Goal: Information Seeking & Learning: Learn about a topic

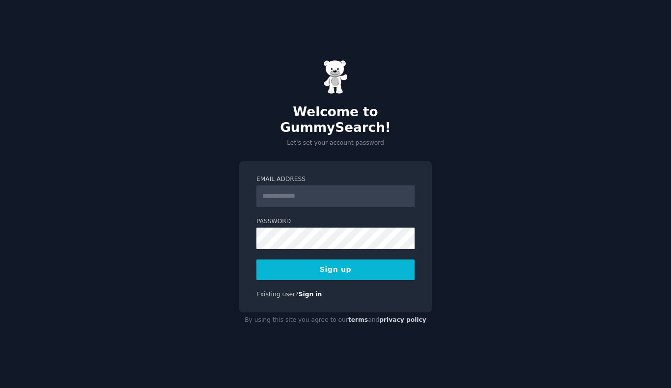
click at [297, 187] on input "Email Address" at bounding box center [335, 197] width 158 height 22
type input "**********"
click at [343, 265] on button "Sign up" at bounding box center [335, 270] width 158 height 21
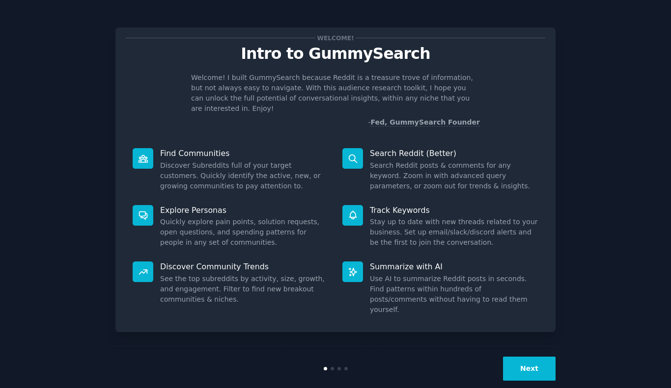
click at [531, 357] on button "Next" at bounding box center [529, 369] width 53 height 24
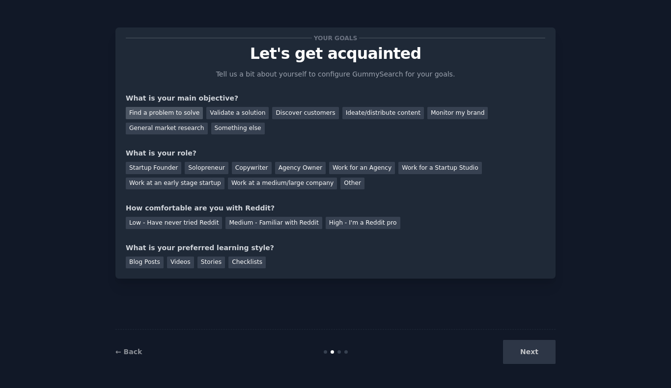
click at [182, 117] on div "Find a problem to solve" at bounding box center [164, 113] width 77 height 12
click at [150, 164] on div "Startup Founder" at bounding box center [153, 168] width 55 height 12
click at [284, 169] on div "Agency Owner" at bounding box center [300, 168] width 51 height 12
click at [205, 169] on div "Solopreneur" at bounding box center [206, 168] width 43 height 12
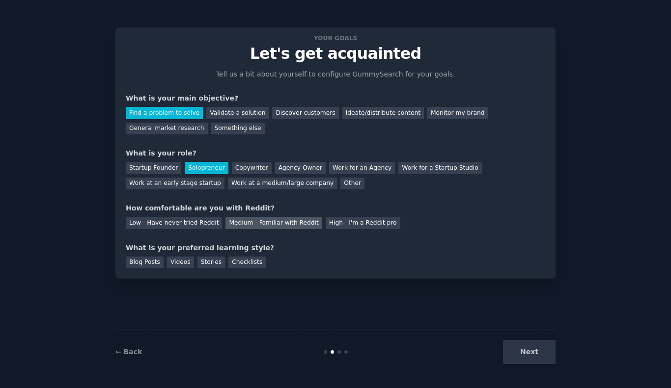
click at [227, 220] on div "Medium - Familiar with Reddit" at bounding box center [273, 223] width 96 height 12
click at [178, 266] on div "Videos" at bounding box center [180, 263] width 27 height 12
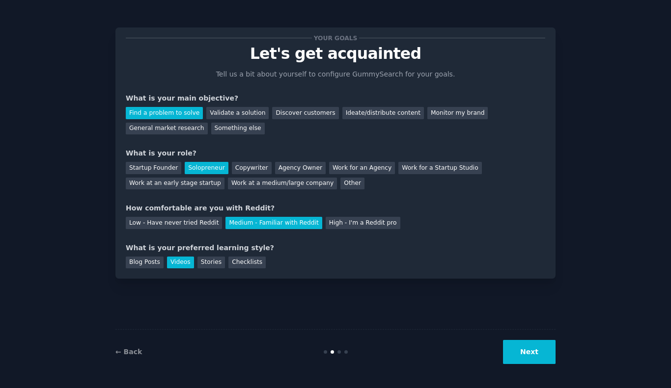
click at [536, 353] on button "Next" at bounding box center [529, 352] width 53 height 24
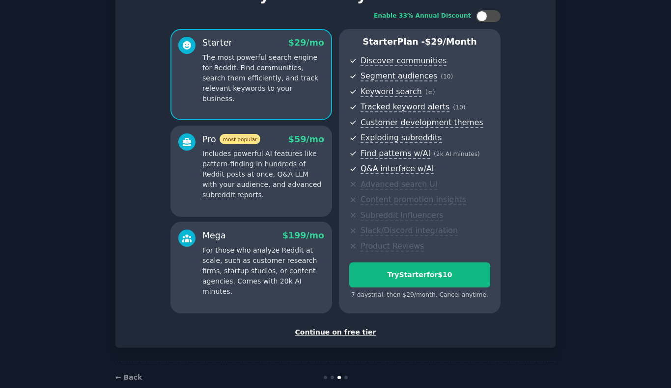
scroll to position [78, 0]
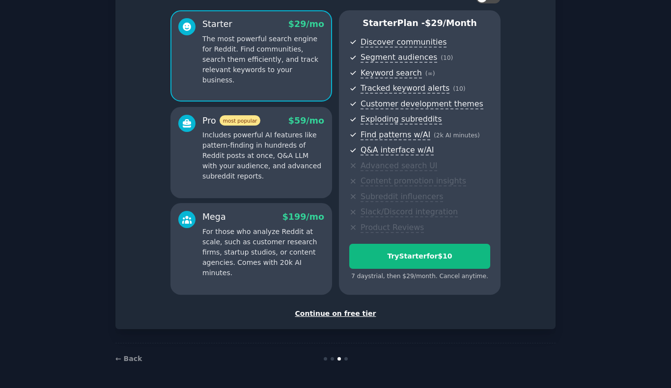
click at [336, 312] on div "Continue on free tier" at bounding box center [335, 314] width 419 height 10
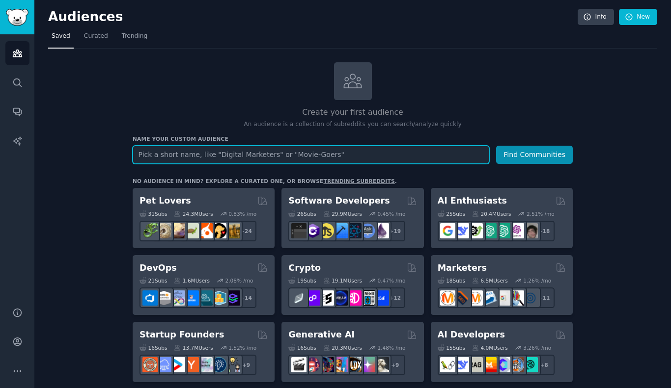
click at [326, 156] on input "text" at bounding box center [311, 155] width 356 height 18
type input "F"
type input "Investissement"
click at [496, 146] on button "Find Communities" at bounding box center [534, 155] width 77 height 18
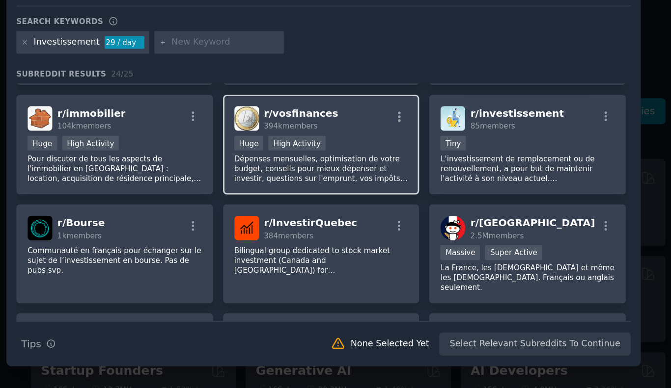
scroll to position [67, 0]
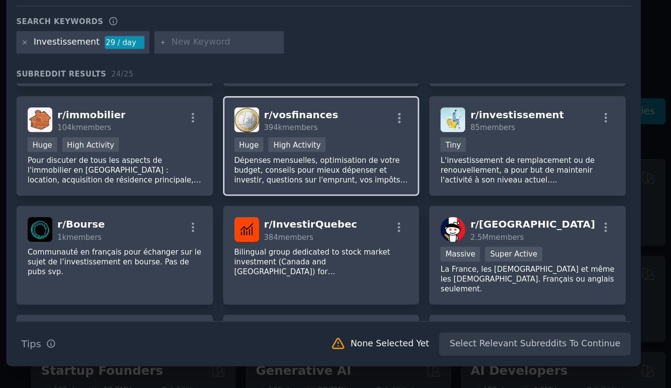
click at [348, 189] on p "Dépenses mensuelles, optimisation de votre budget, conseils pour mieux dépenser…" at bounding box center [333, 195] width 121 height 21
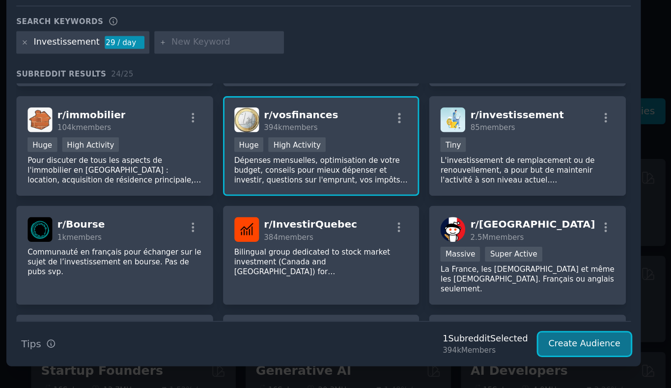
click at [503, 321] on button "Create Audience" at bounding box center [516, 316] width 65 height 17
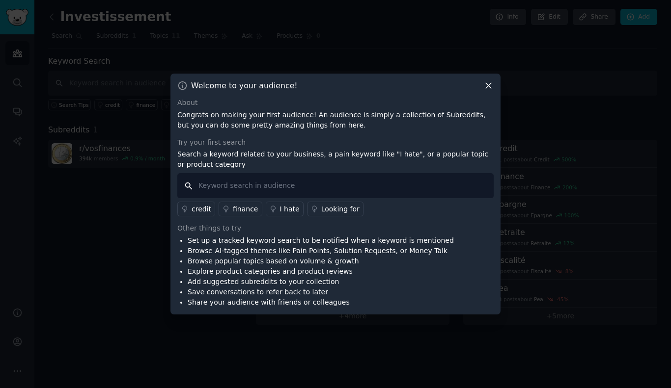
click at [256, 180] on input "text" at bounding box center [335, 185] width 316 height 25
click at [243, 212] on div "finance" at bounding box center [245, 209] width 25 height 10
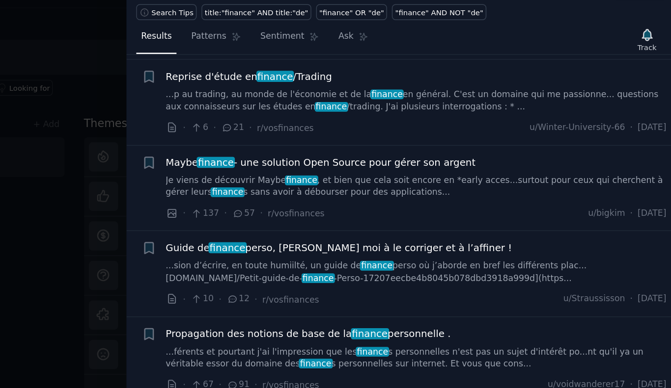
scroll to position [448, 0]
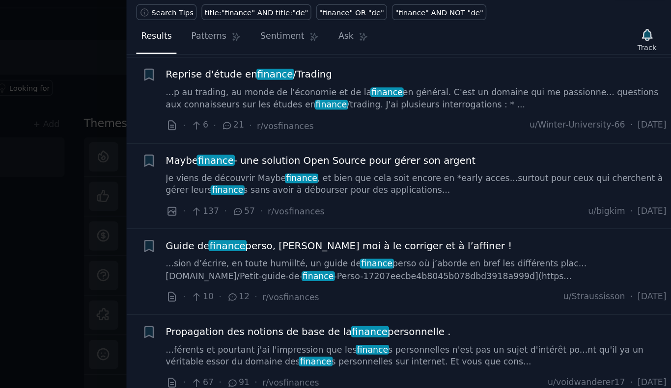
click at [450, 151] on span "Maybe finance - une solution Open Source pour gérer son argent" at bounding box center [423, 156] width 219 height 10
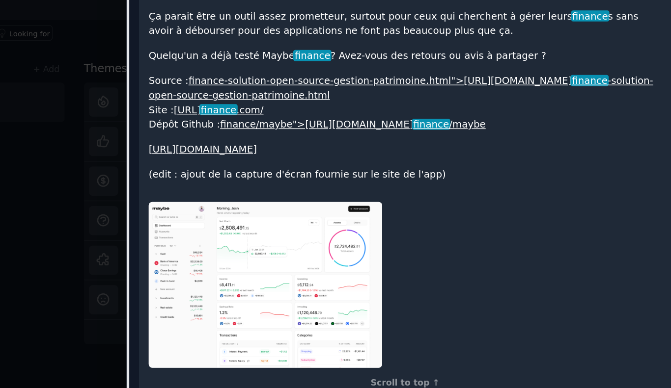
scroll to position [654, 0]
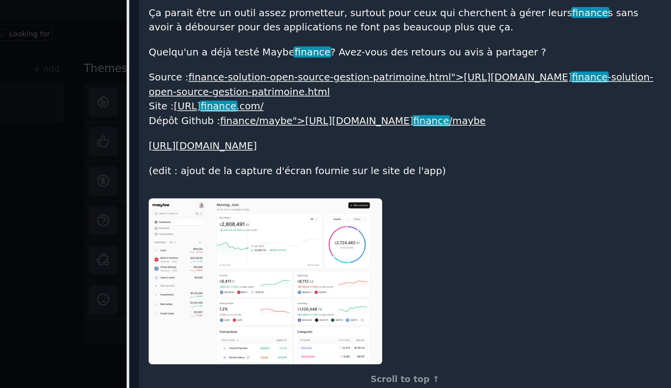
click at [404, 277] on img at bounding box center [383, 280] width 165 height 117
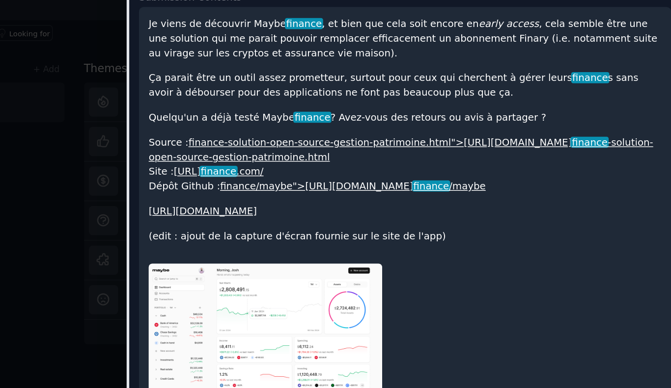
scroll to position [599, 0]
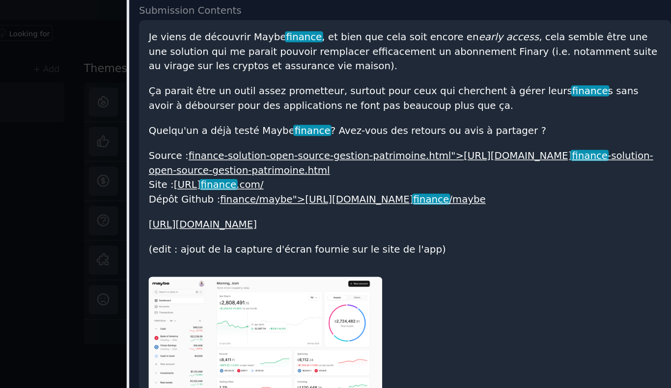
click at [364, 208] on span "finance" at bounding box center [350, 212] width 27 height 8
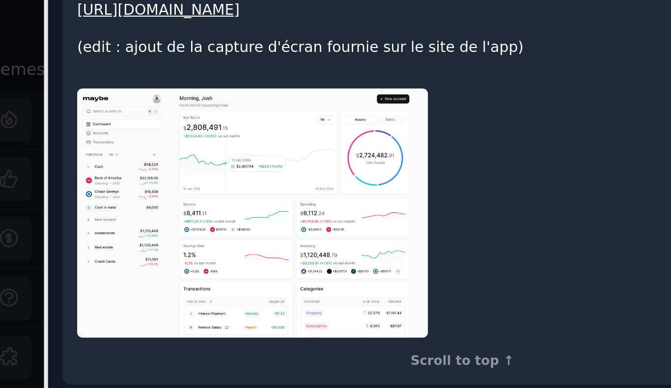
scroll to position [740, 0]
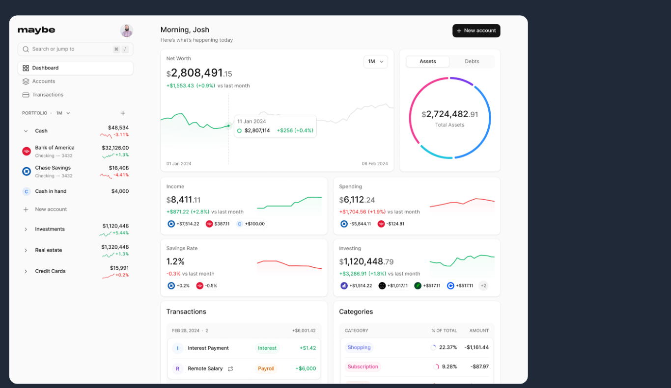
click at [391, 205] on img at bounding box center [383, 194] width 165 height 117
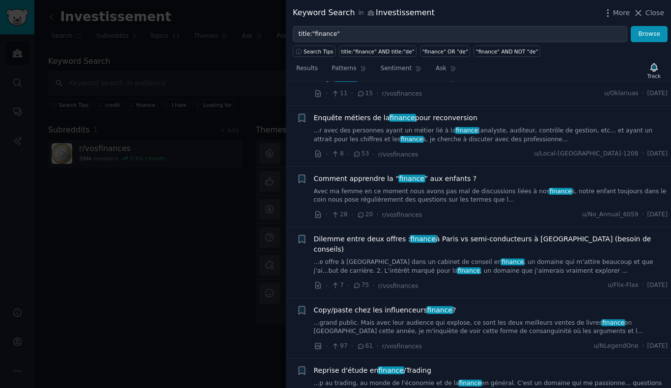
scroll to position [116, 0]
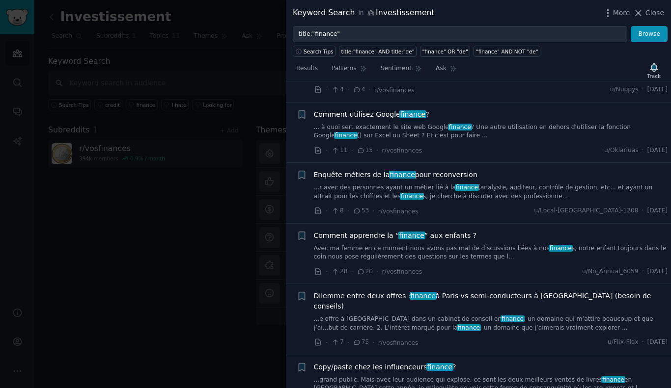
click at [288, 224] on li "+ Comment apprendre la “ finance ” aux enfants ? Avec ma femme en ce moment nou…" at bounding box center [478, 254] width 385 height 60
click at [286, 224] on li "+ Comment apprendre la “ finance ” aux enfants ? Avec ma femme en ce moment nou…" at bounding box center [478, 254] width 385 height 60
click at [224, 234] on div at bounding box center [335, 194] width 671 height 388
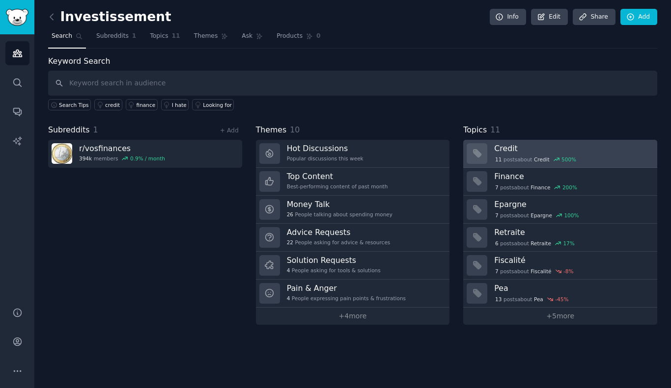
click at [511, 144] on h3 "Credit" at bounding box center [572, 148] width 156 height 10
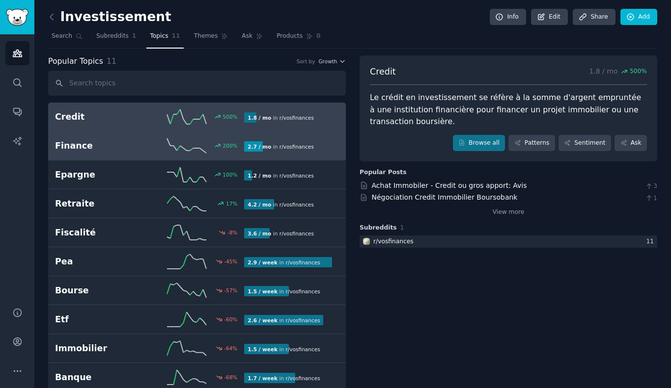
click at [116, 143] on h2 "Finance" at bounding box center [102, 146] width 95 height 12
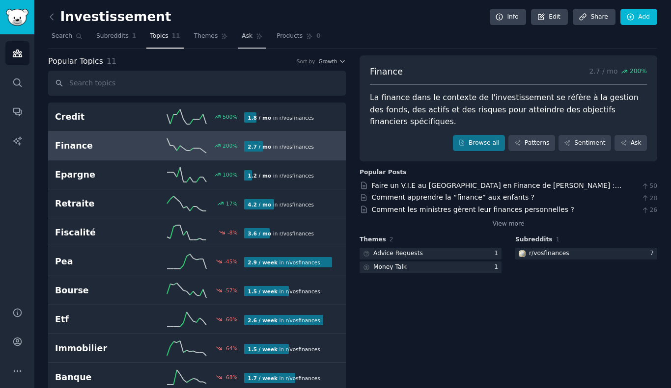
click at [242, 34] on link "Ask" at bounding box center [252, 38] width 28 height 20
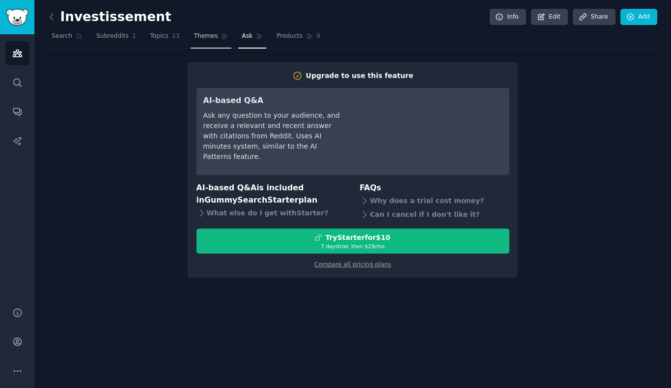
click at [192, 45] on link "Themes" at bounding box center [210, 38] width 41 height 20
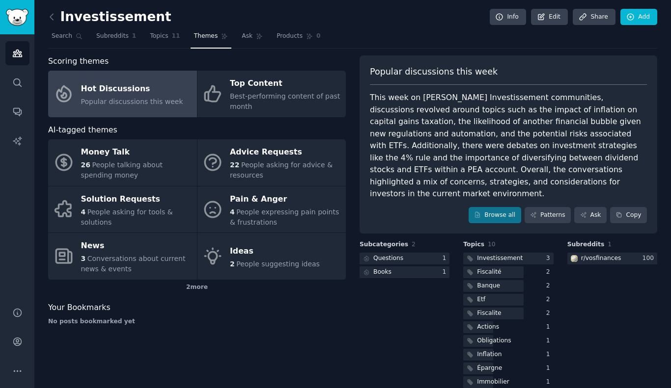
scroll to position [3, 0]
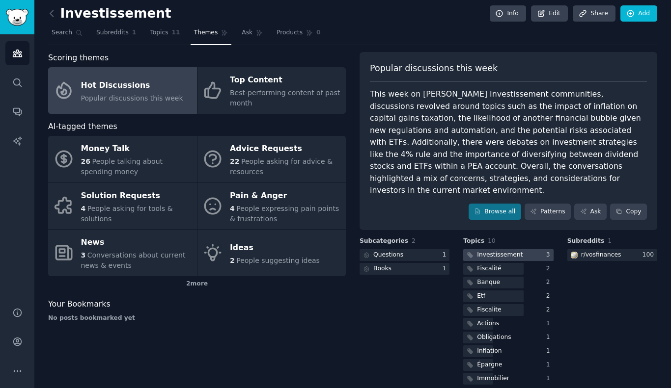
click at [519, 249] on div at bounding box center [508, 255] width 90 height 12
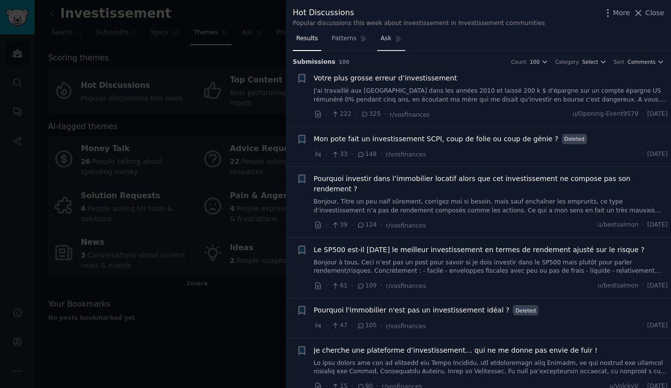
click at [382, 38] on span "Ask" at bounding box center [385, 38] width 11 height 9
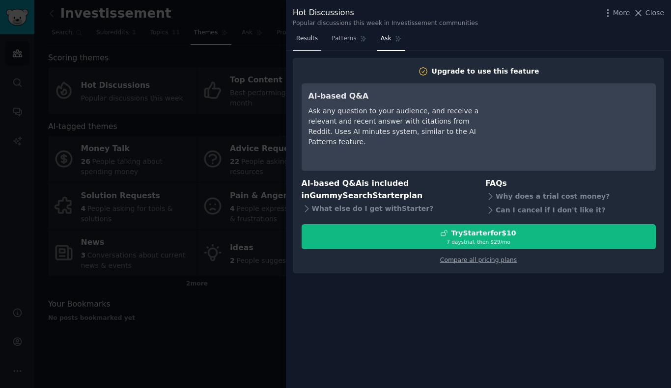
click at [305, 43] on link "Results" at bounding box center [307, 41] width 28 height 20
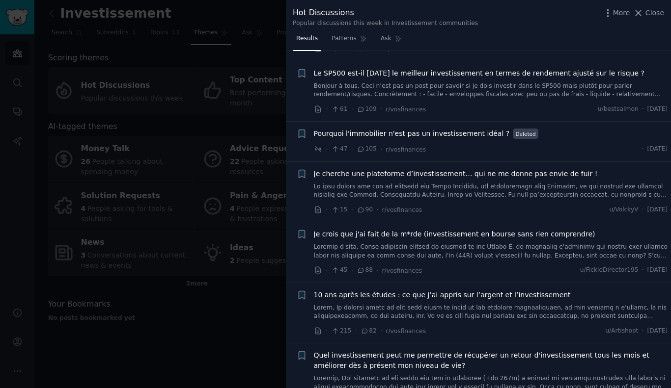
scroll to position [179, 0]
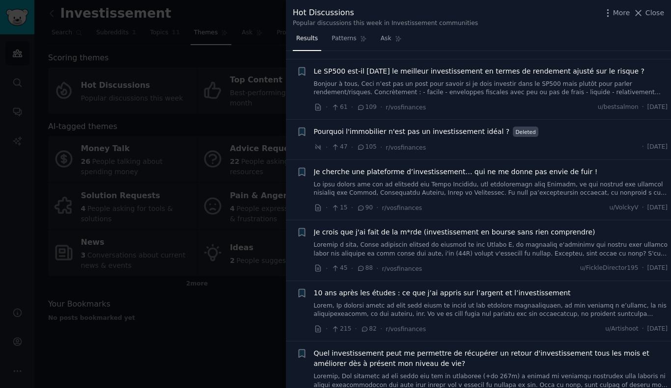
click at [488, 167] on span "Je cherche une plateforme d’investissement… qui ne me donne pas envie de fuir !" at bounding box center [456, 172] width 284 height 10
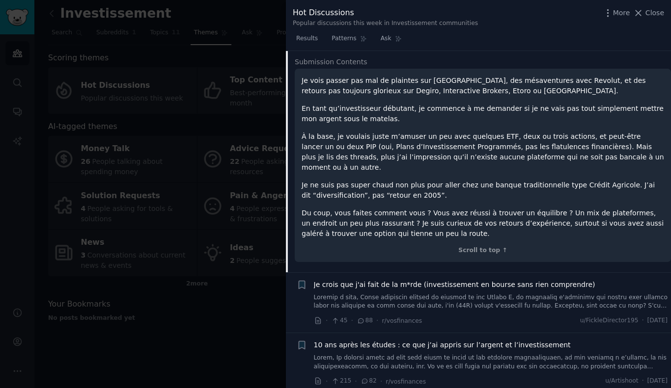
scroll to position [375, 0]
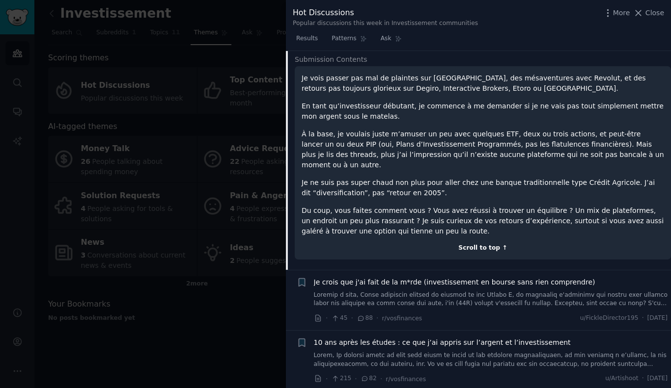
click at [485, 244] on div "Scroll to top ↑" at bounding box center [482, 248] width 362 height 9
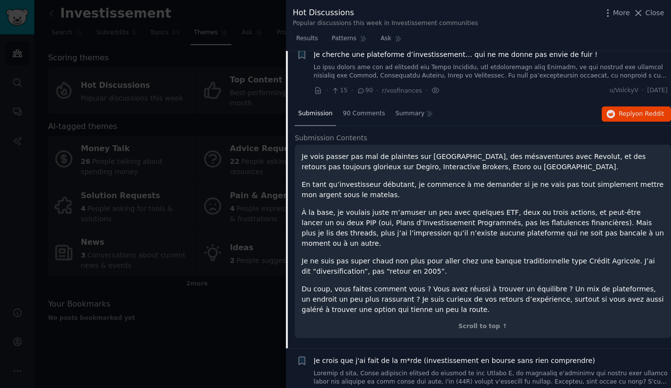
scroll to position [293, 0]
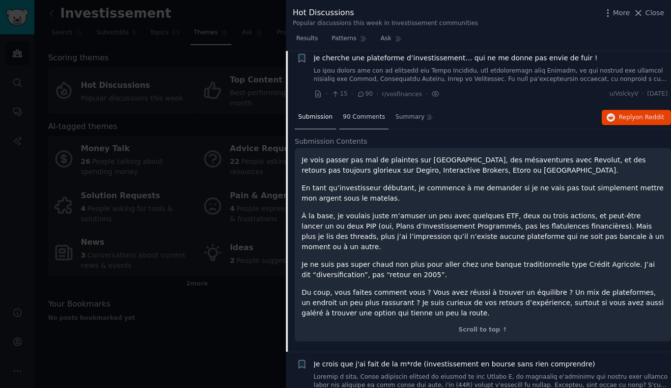
click at [362, 111] on div "90 Comments" at bounding box center [363, 118] width 49 height 24
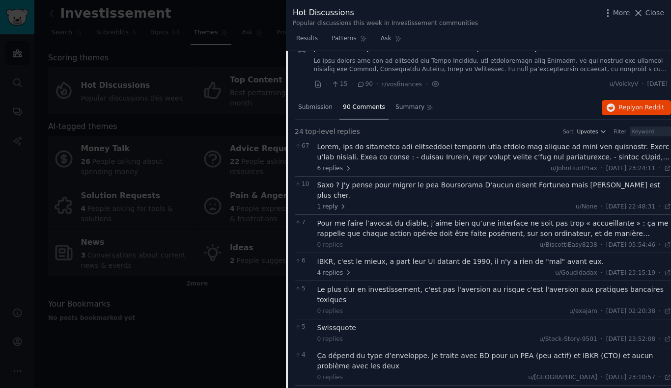
scroll to position [303, 0]
click at [409, 143] on div at bounding box center [494, 151] width 354 height 21
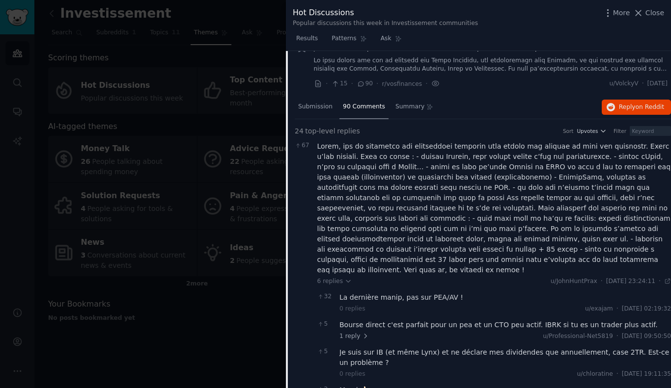
click at [435, 293] on div "La dernière manip, pas sur PEA/AV !" at bounding box center [504, 298] width 331 height 10
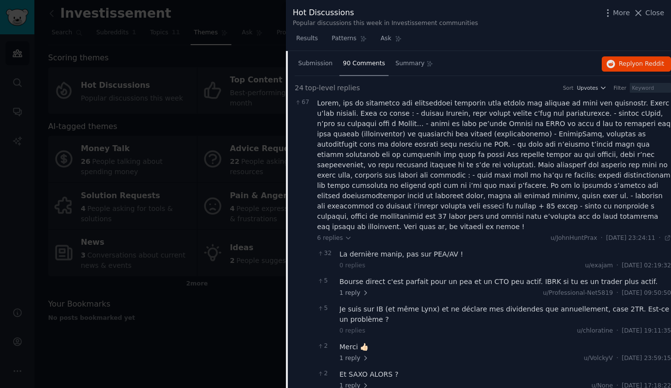
scroll to position [348, 0]
click at [424, 244] on div "32 La dernière manip, pas sur PEA/AV ! 0 replies u/exajam · Sat 12/04/2025 02:1…" at bounding box center [494, 257] width 354 height 27
click at [431, 248] on div "La dernière manip, pas sur PEA/AV !" at bounding box center [504, 253] width 331 height 10
click at [432, 275] on div "Bourse direct c'est parfait pour un pea et un CTO peu actif. IBRK si tu es un t…" at bounding box center [504, 280] width 331 height 10
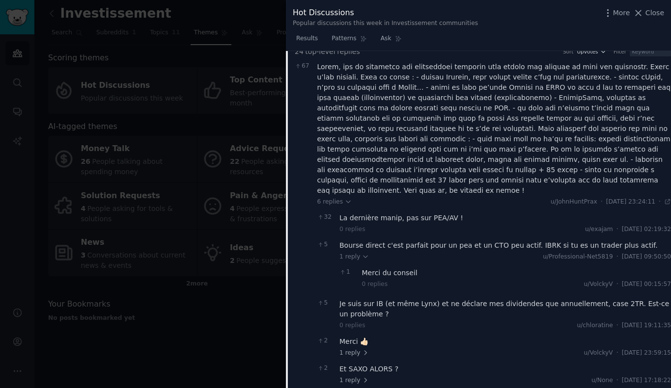
scroll to position [383, 0]
click at [438, 299] on div "Je suis sur IB (et même Lynx) et ne déclare mes dividendes que annuellement, ca…" at bounding box center [504, 309] width 331 height 21
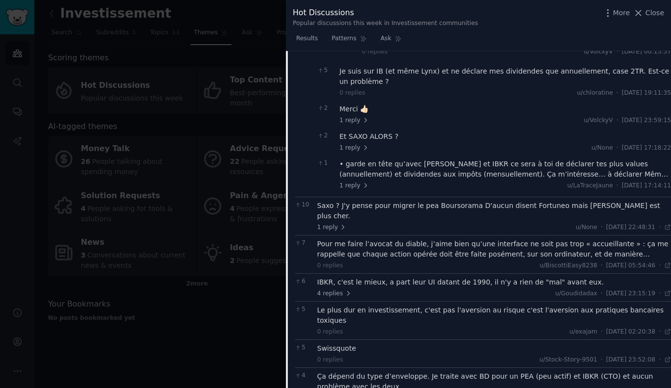
scroll to position [616, 0]
click at [421, 238] on div "Pour me faire l’avocat du diable, j’aime bien qu’une interface ne soit pas trop…" at bounding box center [494, 248] width 354 height 21
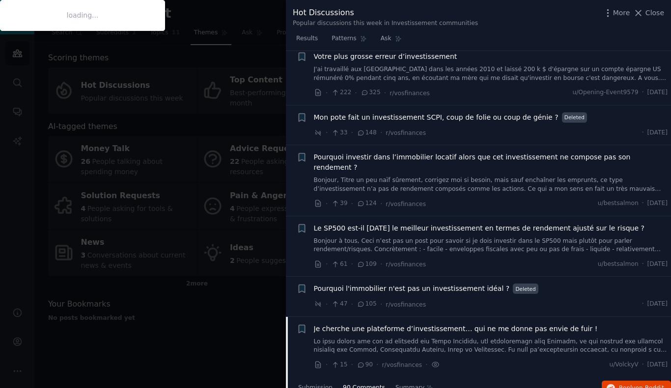
scroll to position [27, 0]
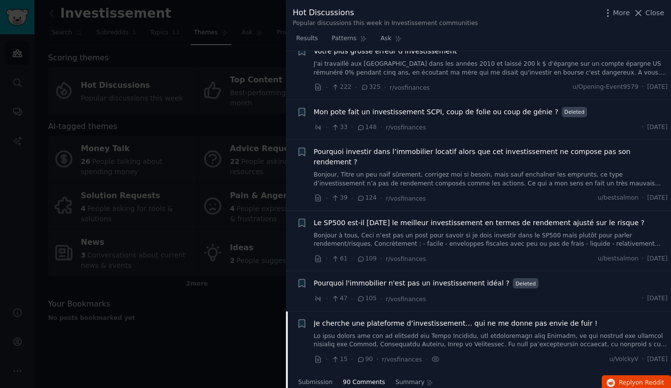
click at [367, 319] on div "Je cherche une plateforme d’investissement… qui ne me donne pas envie de fuir !" at bounding box center [491, 334] width 354 height 31
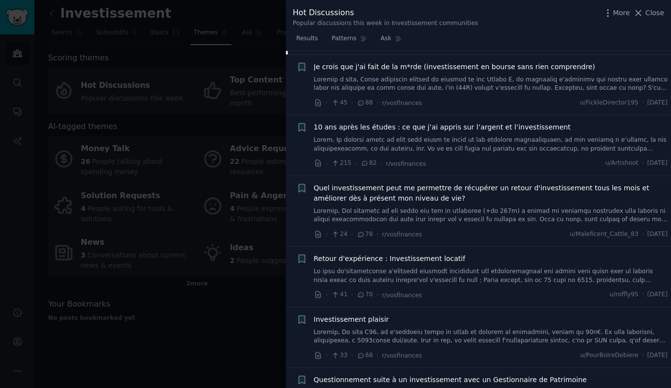
scroll to position [1586, 0]
click at [426, 253] on span "Retour d'expérience : Investissement locatif" at bounding box center [390, 258] width 152 height 10
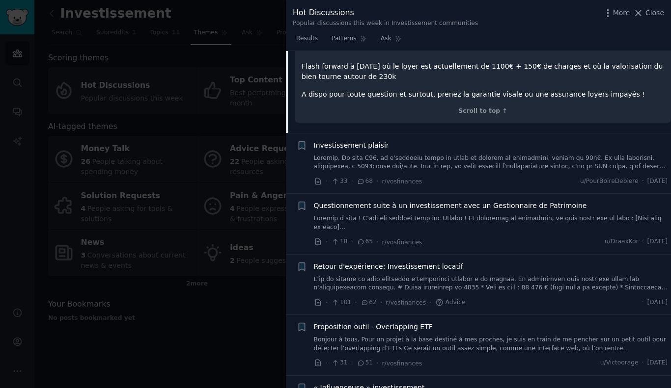
scroll to position [1158, 0]
click at [478, 199] on span "Questionnement suite à un investissement avec un Gestionnaire de Patrimoine" at bounding box center [450, 204] width 273 height 10
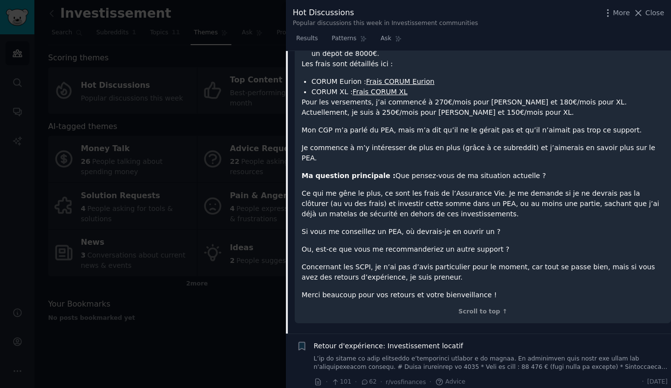
scroll to position [1079, 0]
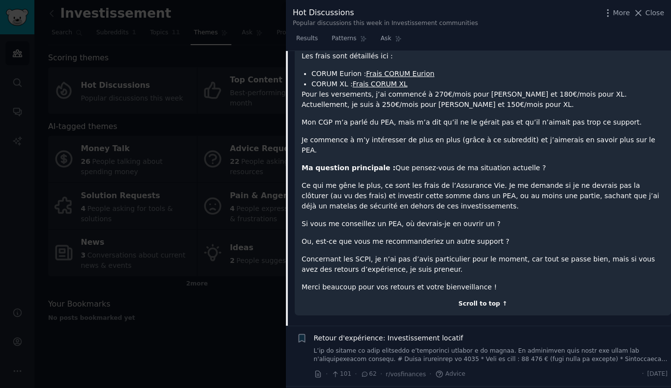
click at [490, 300] on div "Scroll to top ↑" at bounding box center [482, 304] width 362 height 9
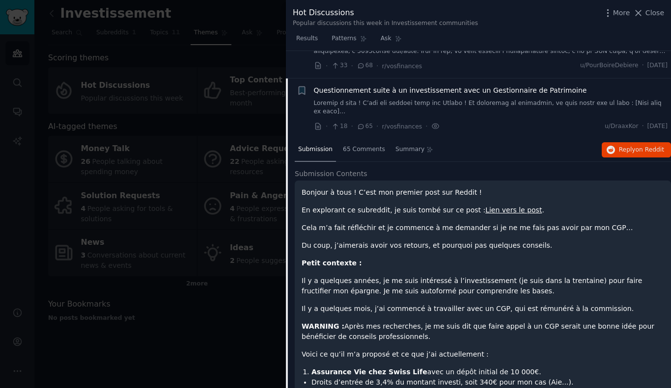
scroll to position [634, 0]
click at [359, 148] on div "65 Comments" at bounding box center [363, 151] width 49 height 24
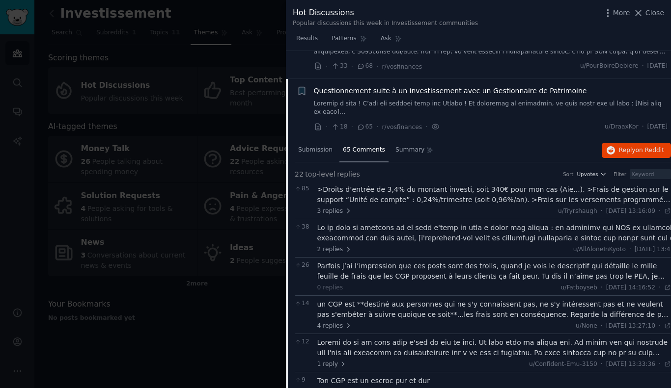
click at [398, 190] on div ">Droits d’entrée de 3,4% du montant investi, soit 340€ pour mon cas (Aie...). >…" at bounding box center [494, 195] width 354 height 21
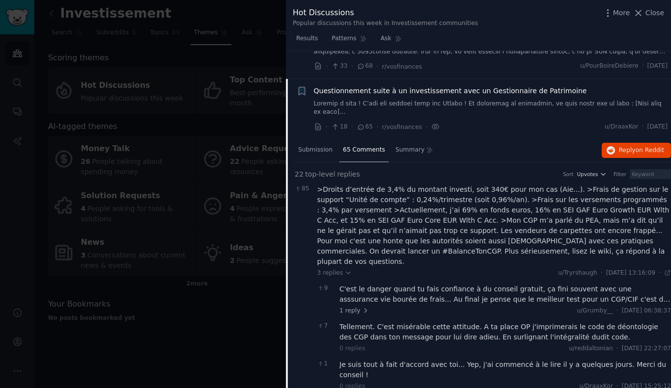
click at [425, 284] on div "C'est le danger quand tu fais confiance à du conseil gratuit, ça fini souvent a…" at bounding box center [504, 294] width 331 height 21
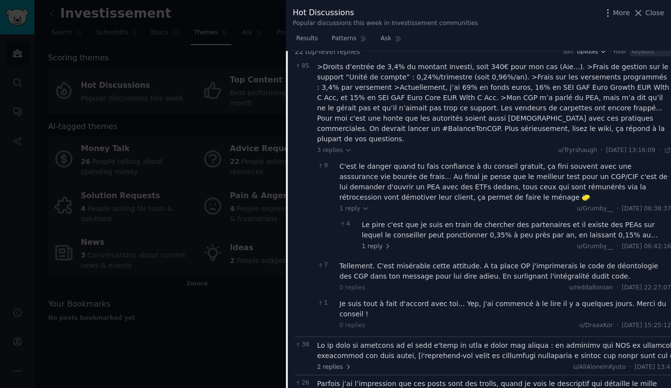
scroll to position [759, 0]
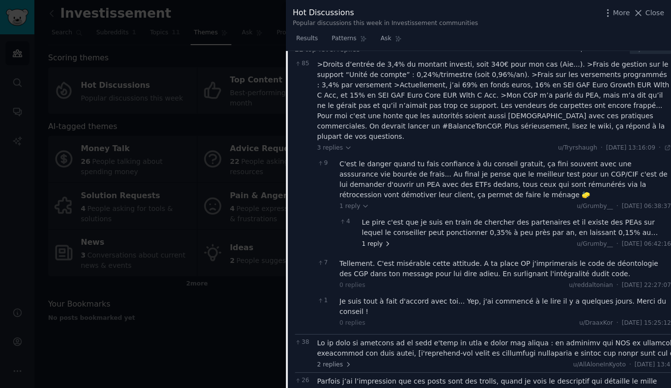
click at [380, 240] on span "1 reply" at bounding box center [376, 244] width 29 height 9
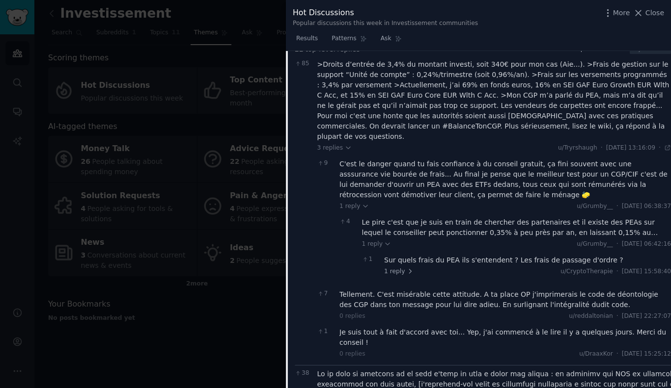
click at [422, 217] on div "Le pire c'est que je suis en train de chercher des partenaires et il existe des…" at bounding box center [516, 227] width 309 height 21
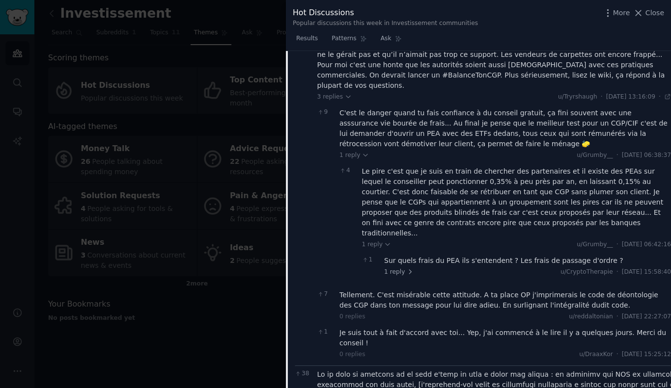
scroll to position [812, 0]
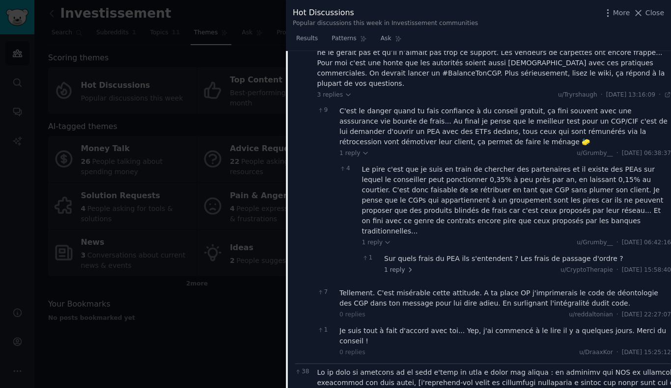
click at [419, 254] on div "Sur quels frais du PEA ils s'entendent ? Les frais de passage d'ordre ?" at bounding box center [527, 259] width 287 height 10
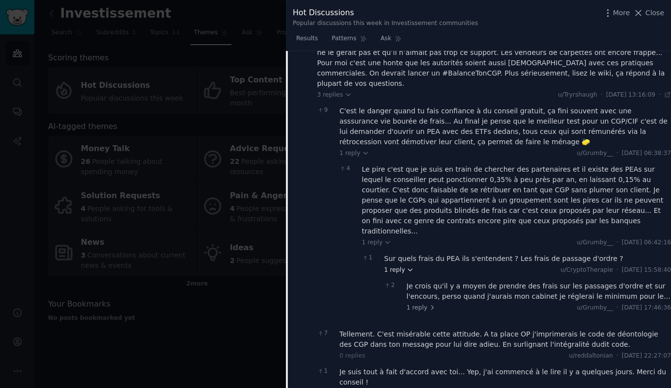
click at [407, 267] on icon at bounding box center [410, 270] width 7 height 7
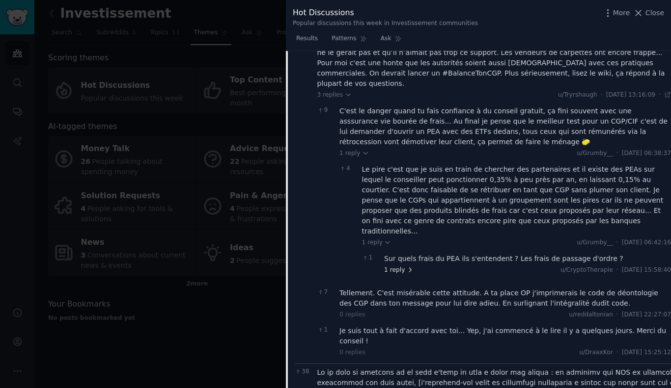
click at [407, 267] on icon at bounding box center [410, 270] width 7 height 7
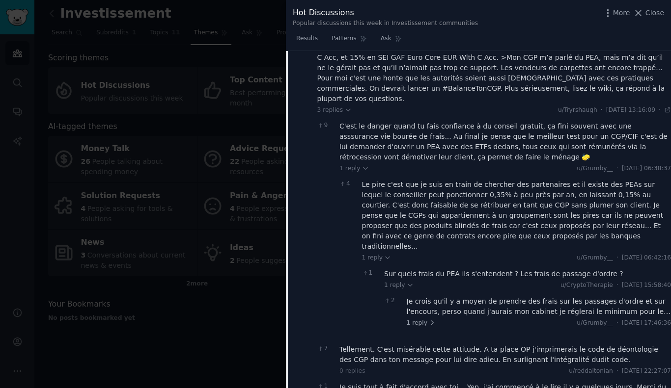
scroll to position [801, 0]
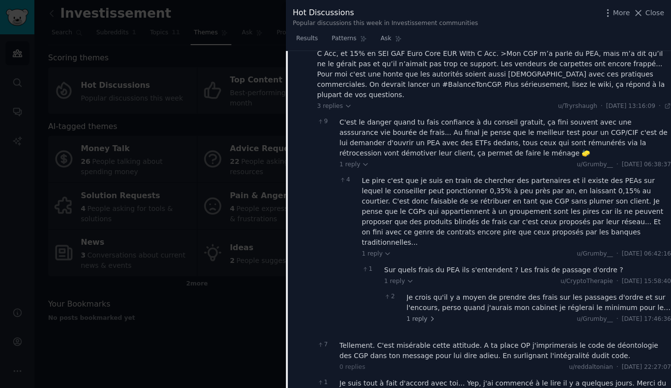
click at [447, 293] on div "Je crois qu'il y a moyen de prendre des frais sur les passages d'ordre et sur l…" at bounding box center [539, 303] width 265 height 21
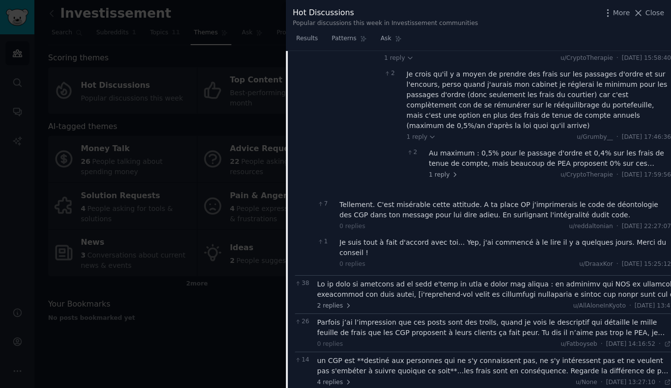
scroll to position [1027, 0]
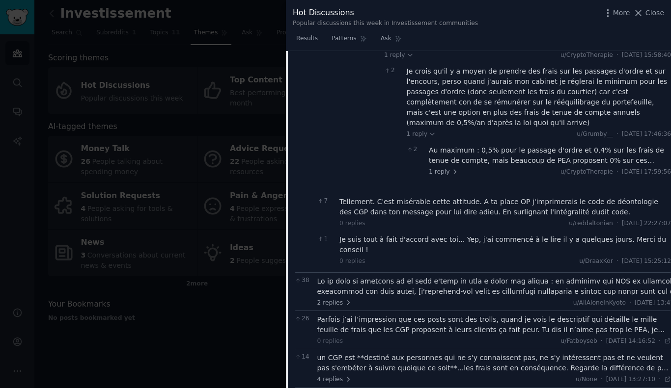
click at [404, 197] on div "Tellement. C'est misérable cette attitude. A ta place OP j'imprimerais le code …" at bounding box center [504, 207] width 331 height 21
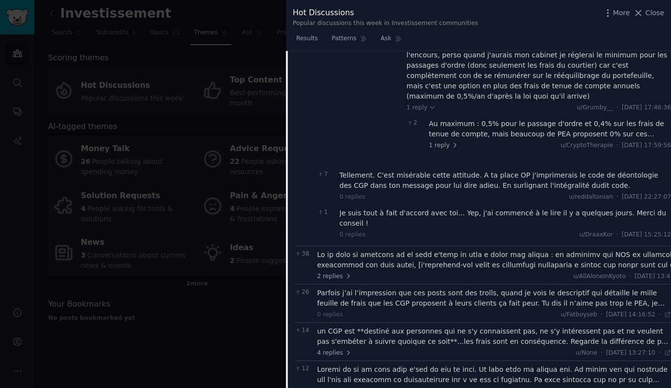
scroll to position [1056, 0]
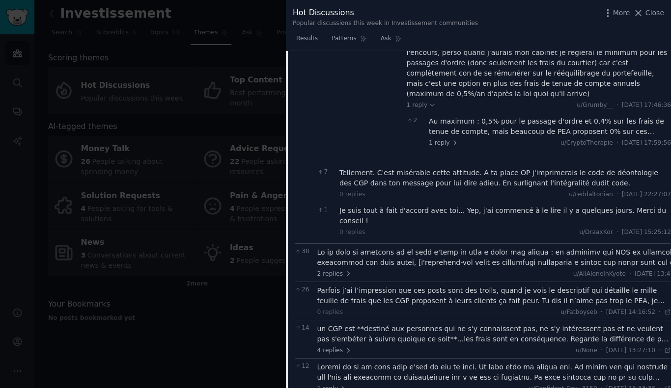
click at [435, 206] on div "Je suis tout à fait d'accord avec toi... Yep, j'ai commencé à le lire il y a qu…" at bounding box center [504, 216] width 331 height 21
click at [416, 247] on div at bounding box center [508, 257] width 382 height 21
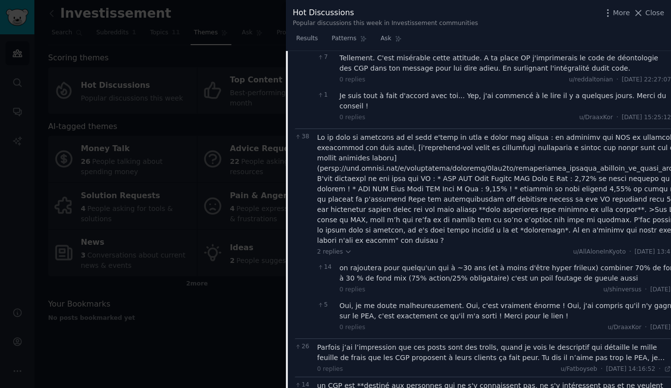
scroll to position [1173, 0]
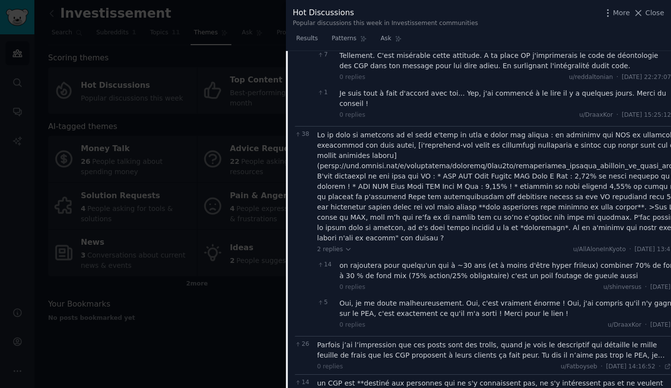
click at [416, 261] on div "on rajoutera pour quelqu'un qui à ~30 ans (et à moins d'être hyper frileux) com…" at bounding box center [519, 271] width 360 height 21
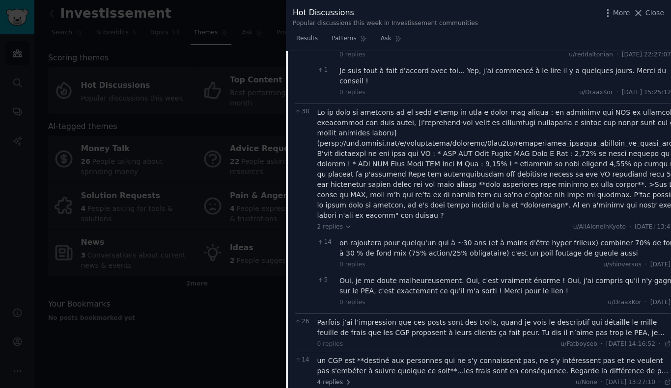
scroll to position [1210, 0]
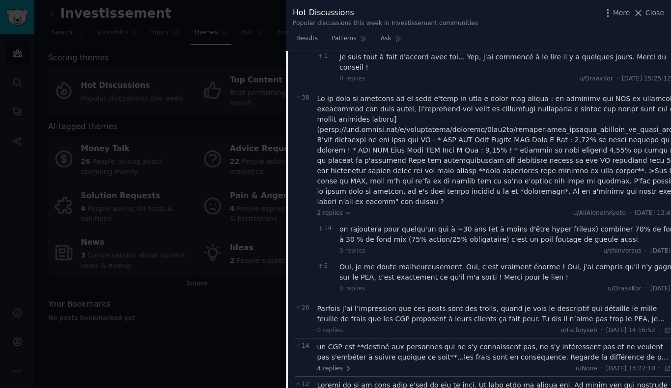
click at [443, 304] on div "Parfois j’ai l’impression que ces posts sont des trolls, quand je vois le descr…" at bounding box center [494, 314] width 354 height 21
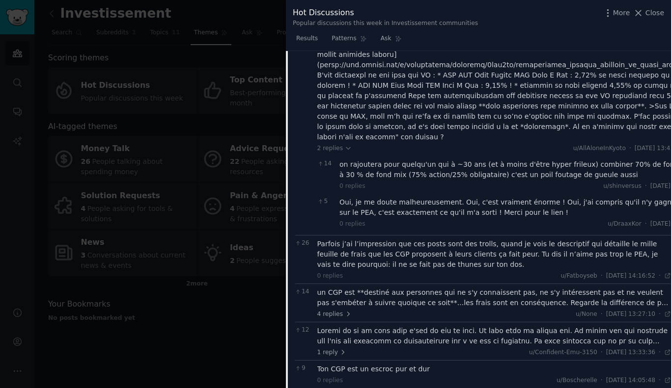
scroll to position [1275, 0]
click at [444, 287] on div "un CGP est **destiné aux personnes qui ne s'y connaissent pas, ne s'y intéresse…" at bounding box center [494, 297] width 354 height 21
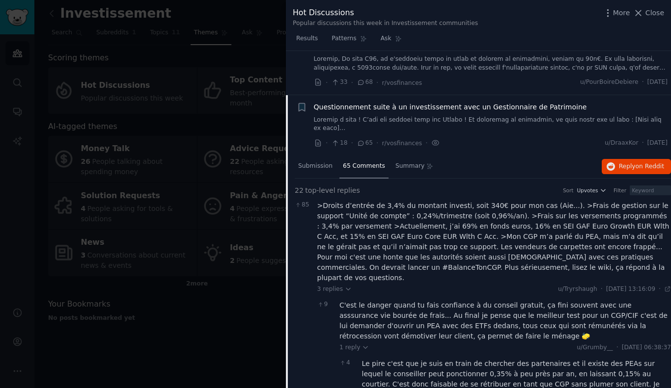
scroll to position [591, 0]
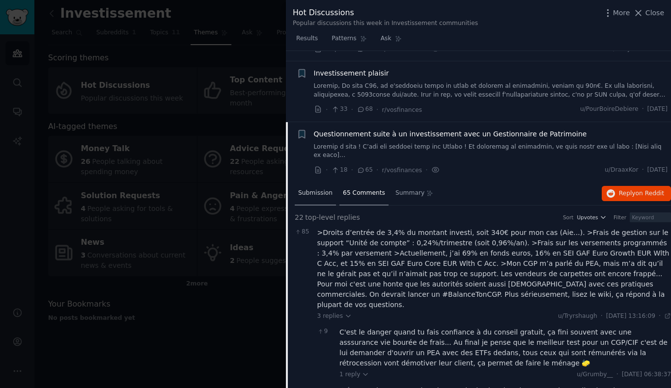
click at [326, 189] on span "Submission" at bounding box center [315, 193] width 34 height 9
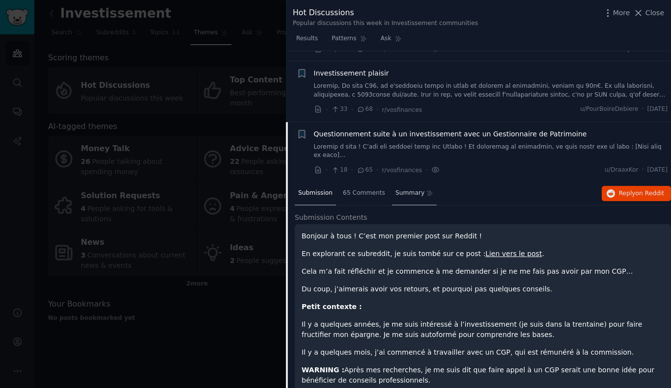
click at [414, 182] on div "Summary" at bounding box center [414, 194] width 45 height 24
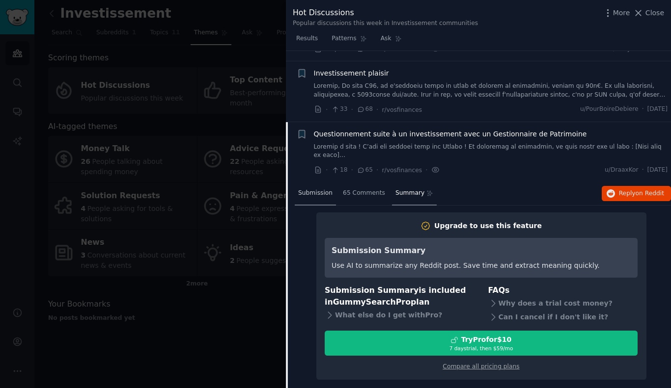
click at [319, 189] on span "Submission" at bounding box center [315, 193] width 34 height 9
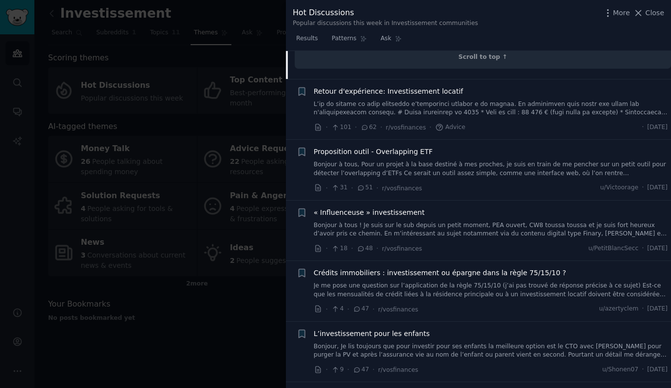
scroll to position [1326, 0]
click at [452, 221] on link "Bonjour à tous ! Je suis sur le sub depuis un petit moment, PEA ouvert, CW8 tou…" at bounding box center [491, 229] width 354 height 17
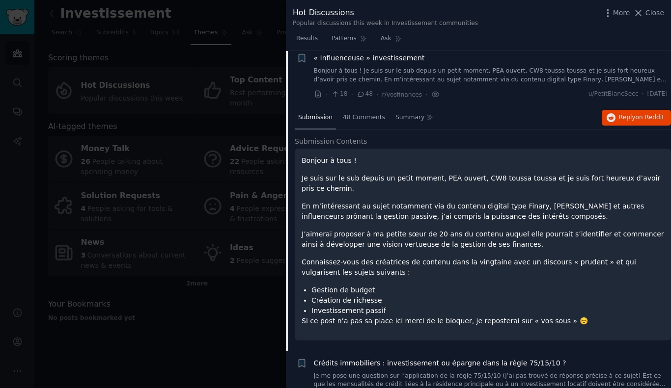
scroll to position [849, 0]
click at [356, 112] on span "48 Comments" at bounding box center [364, 116] width 42 height 9
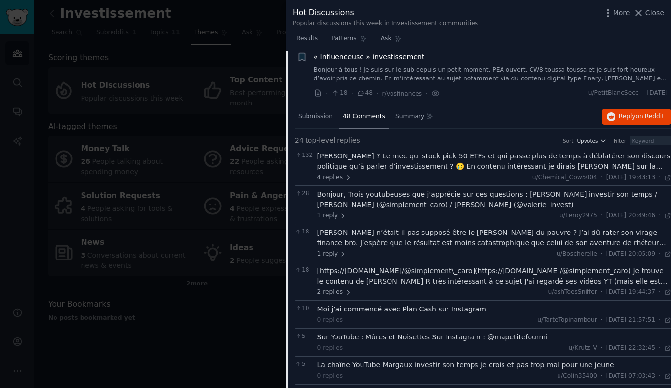
click at [370, 159] on div "Victor Ferry ? Le mec qui stock pick 50 ETFs et qui passe plus de temps à débla…" at bounding box center [494, 161] width 354 height 21
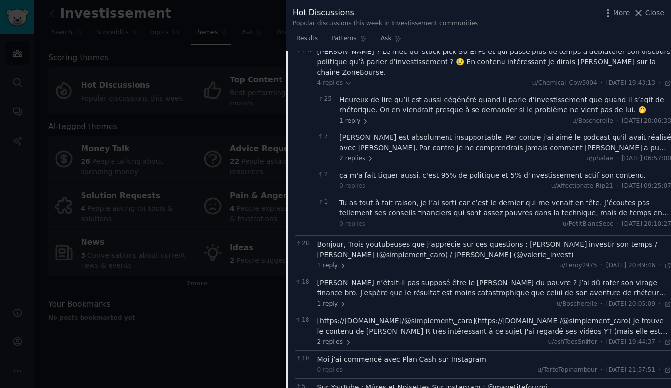
scroll to position [955, 0]
click at [421, 197] on div "Tu as tout à fait raison, je l’ai sorti car c’est le dernier qui me venait en t…" at bounding box center [504, 207] width 331 height 21
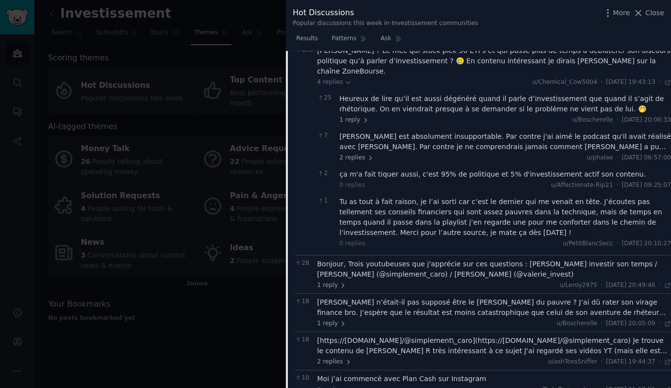
click at [481, 259] on div "Bonjour, Trois youtubeuses que j'apprécie sur ces questions : Margaux investir …" at bounding box center [494, 269] width 354 height 21
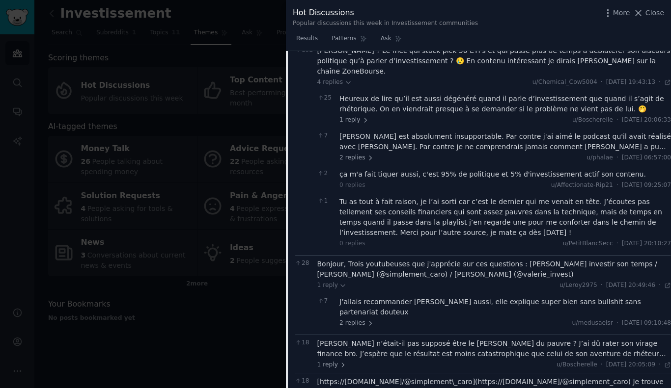
click at [473, 297] on div "J’allais recommander Valérie aussi, elle explique super bien sans bullshit sans…" at bounding box center [504, 307] width 331 height 21
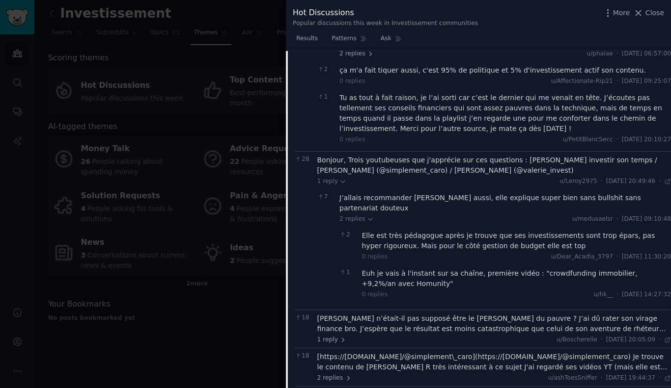
scroll to position [1060, 0]
